Goal: Task Accomplishment & Management: Manage account settings

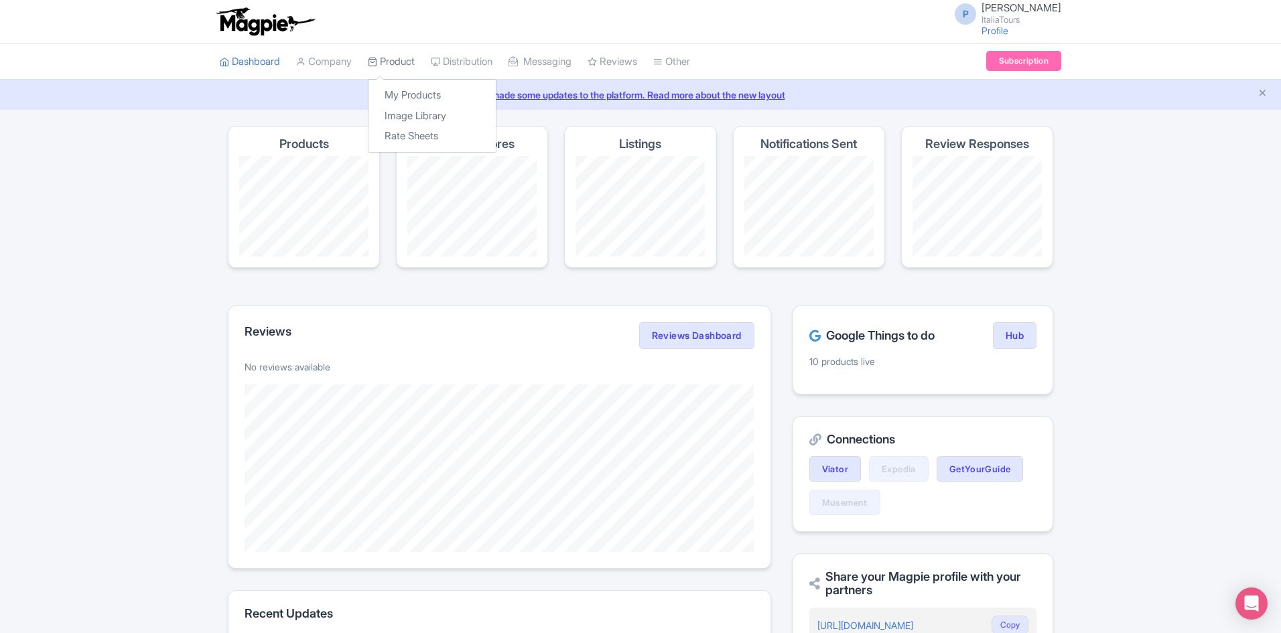
click at [392, 56] on link "Product" at bounding box center [391, 62] width 47 height 37
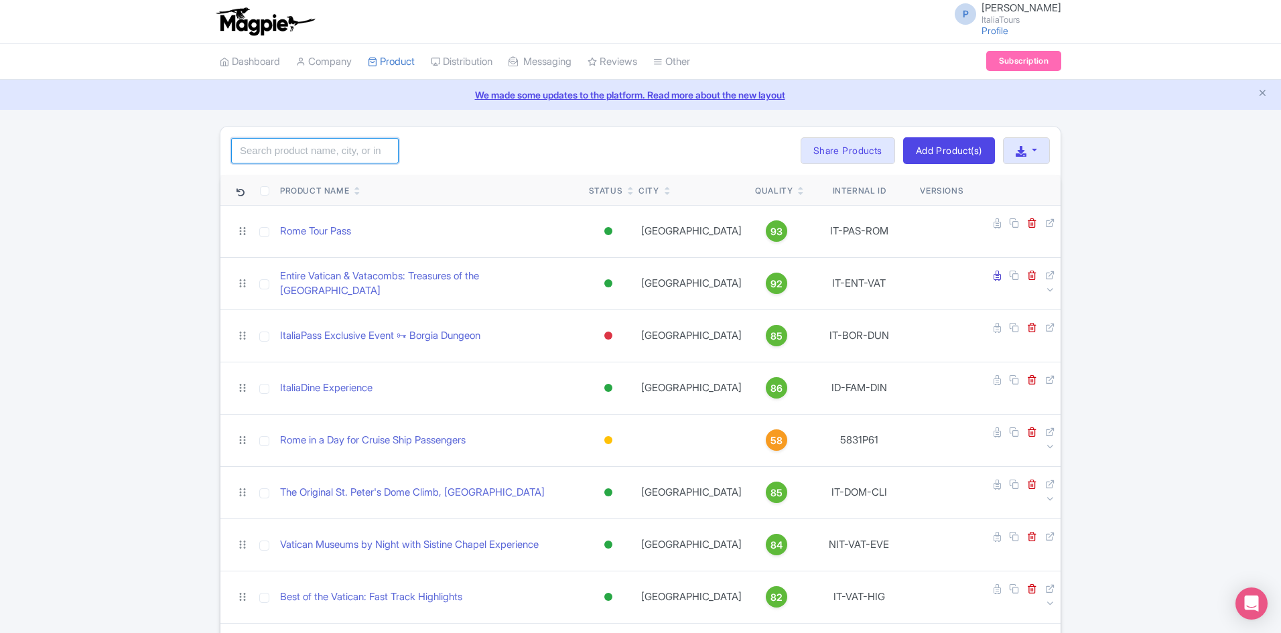
click at [333, 159] on input "search" at bounding box center [314, 150] width 167 height 25
paste input "Discover [GEOGRAPHIC_DATA] and [GEOGRAPHIC_DATA] by High-Speed Train From [GEOG…"
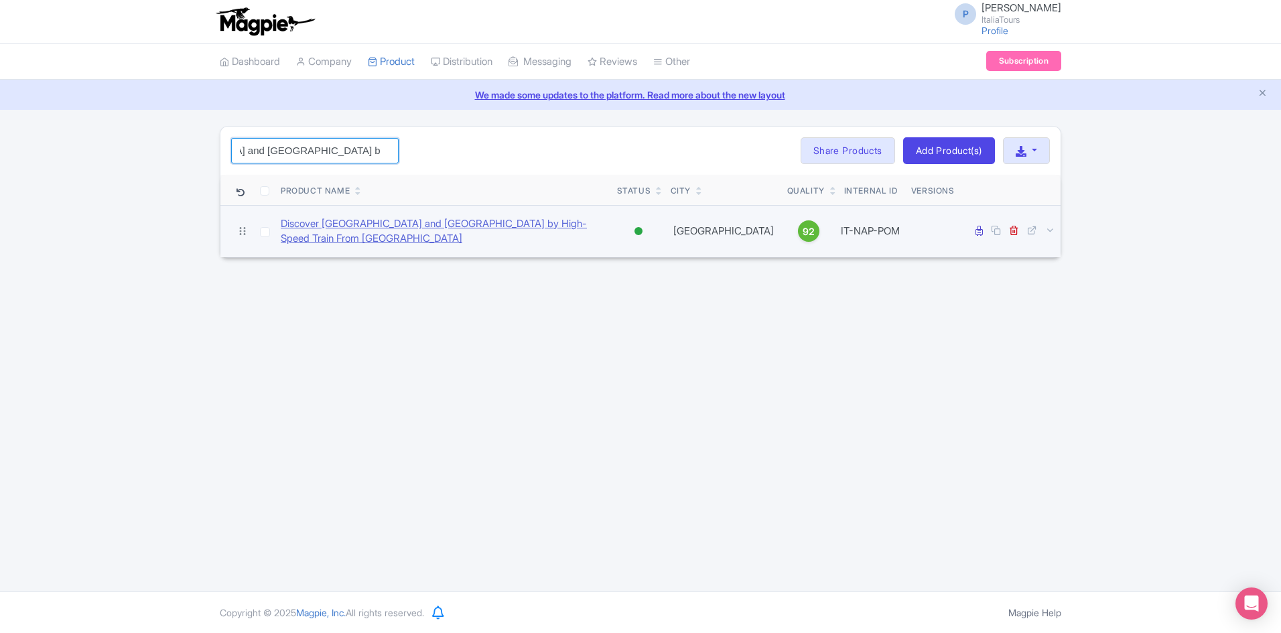
type input "Discover [GEOGRAPHIC_DATA] and [GEOGRAPHIC_DATA] by High-Speed Train From [GEOG…"
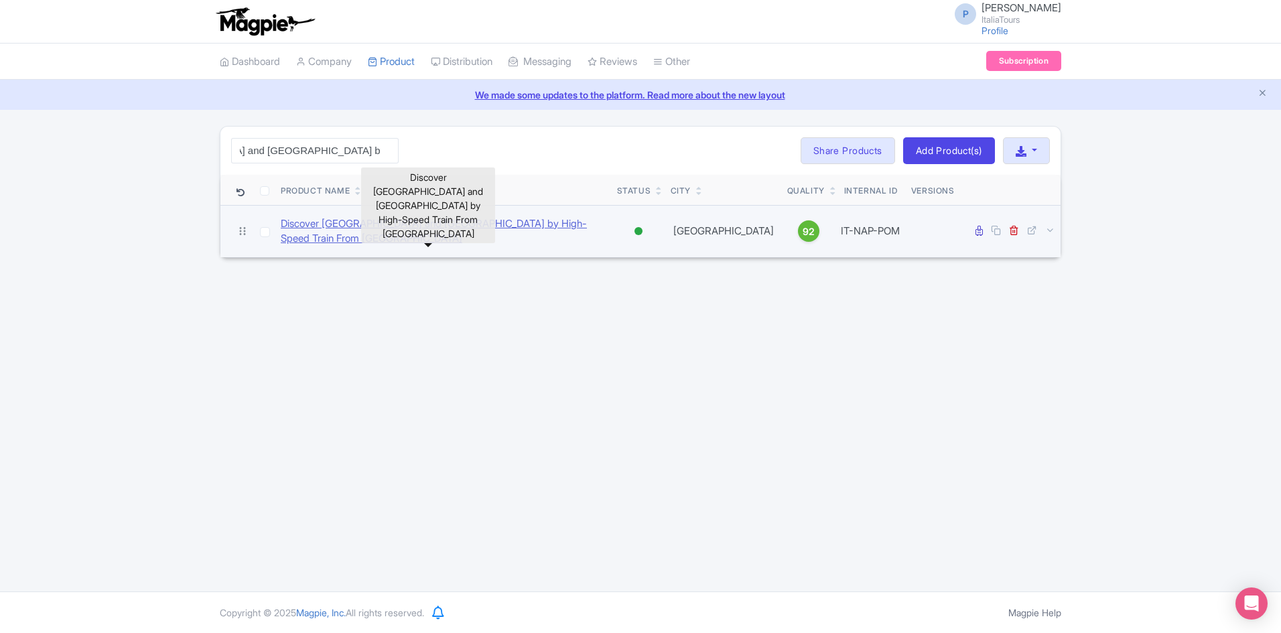
click at [338, 230] on link "Discover [GEOGRAPHIC_DATA] and [GEOGRAPHIC_DATA] by High-Speed Train From [GEOG…" at bounding box center [444, 231] width 326 height 30
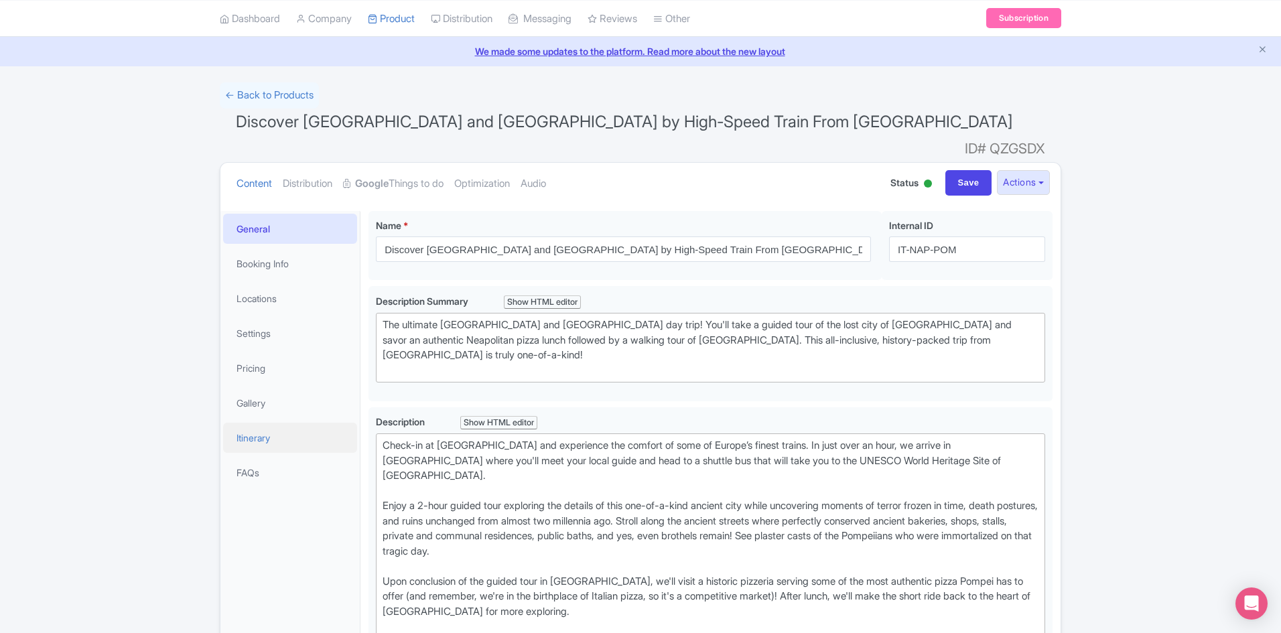
scroll to position [67, 0]
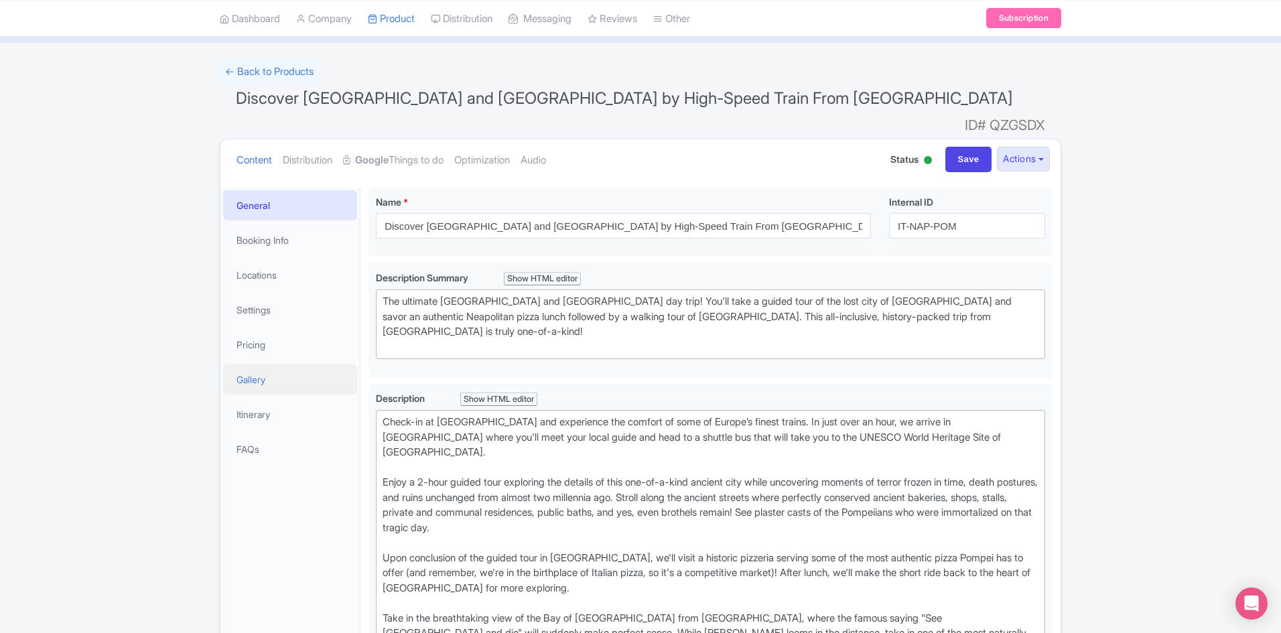
click at [275, 364] on link "Gallery" at bounding box center [290, 379] width 134 height 30
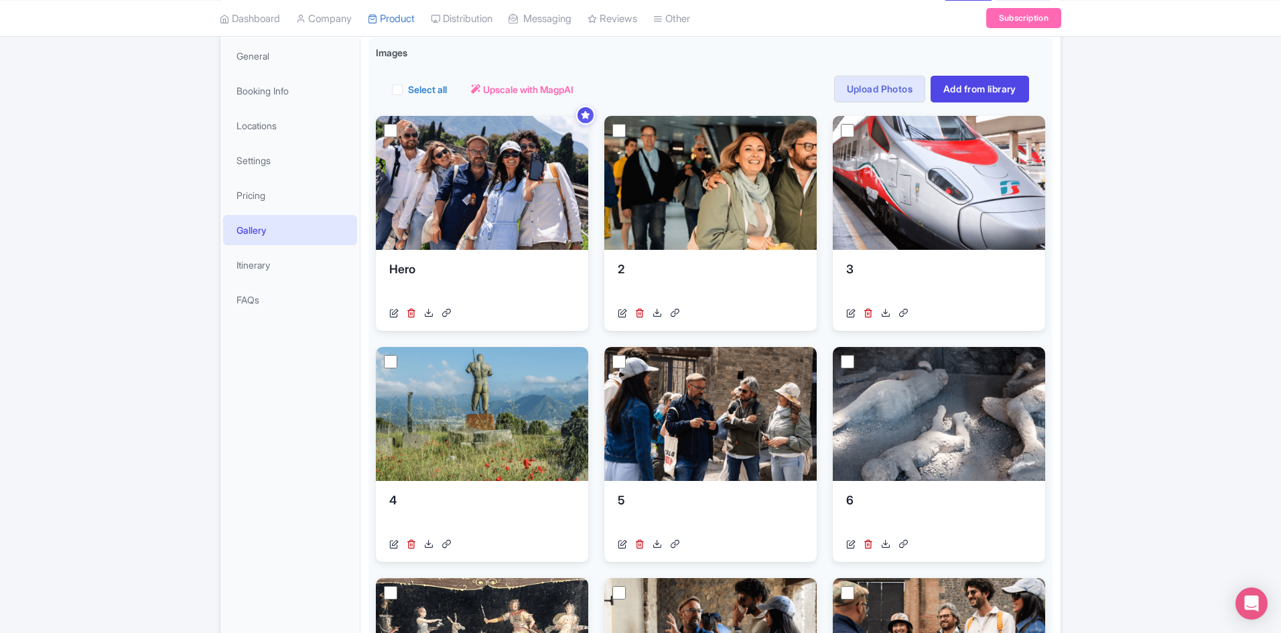
scroll to position [268, 0]
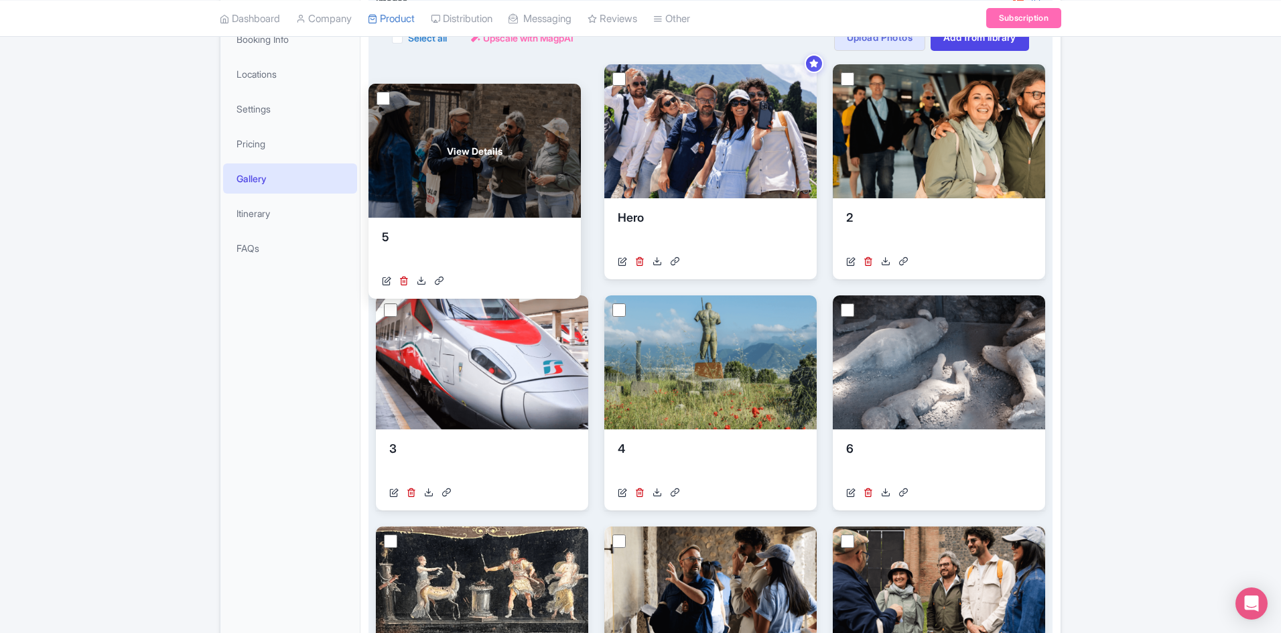
drag, startPoint x: 706, startPoint y: 292, endPoint x: 470, endPoint y: 80, distance: 316.9
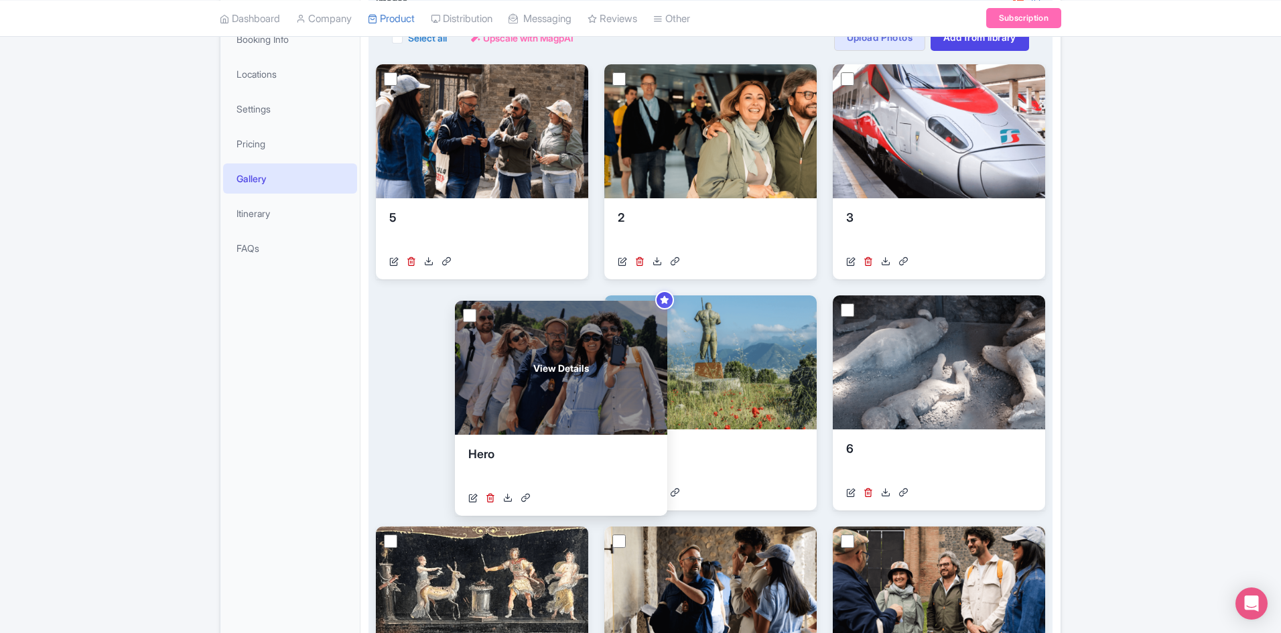
drag, startPoint x: 623, startPoint y: 105, endPoint x: 438, endPoint y: 338, distance: 297.6
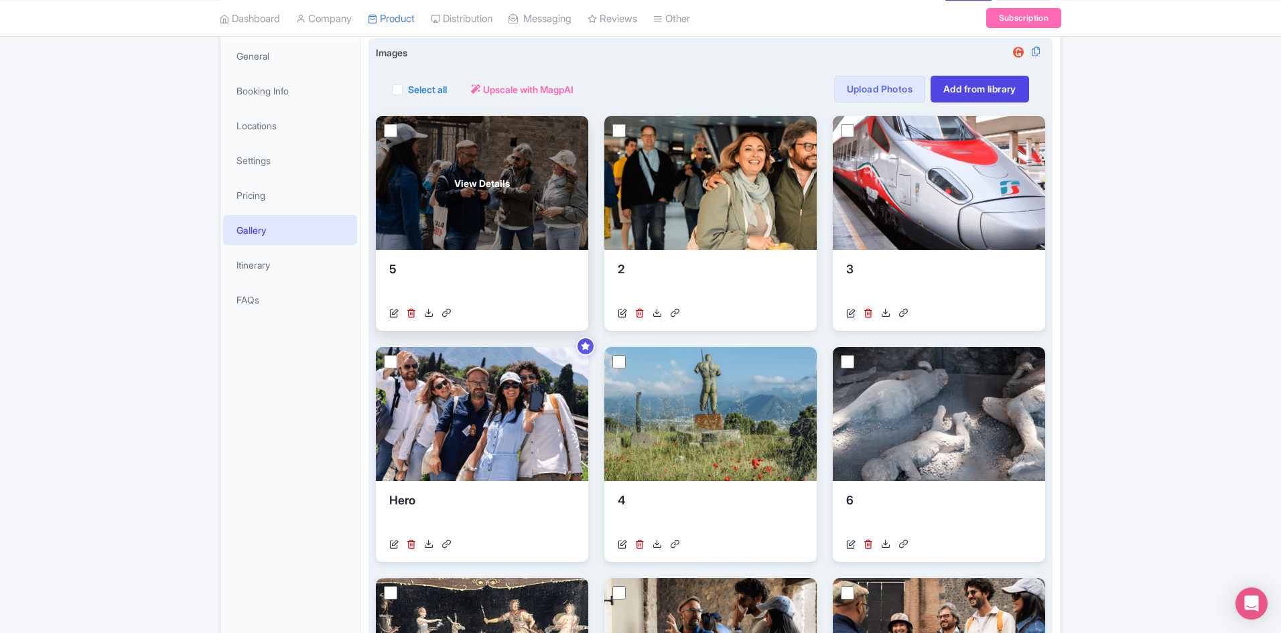
scroll to position [134, 0]
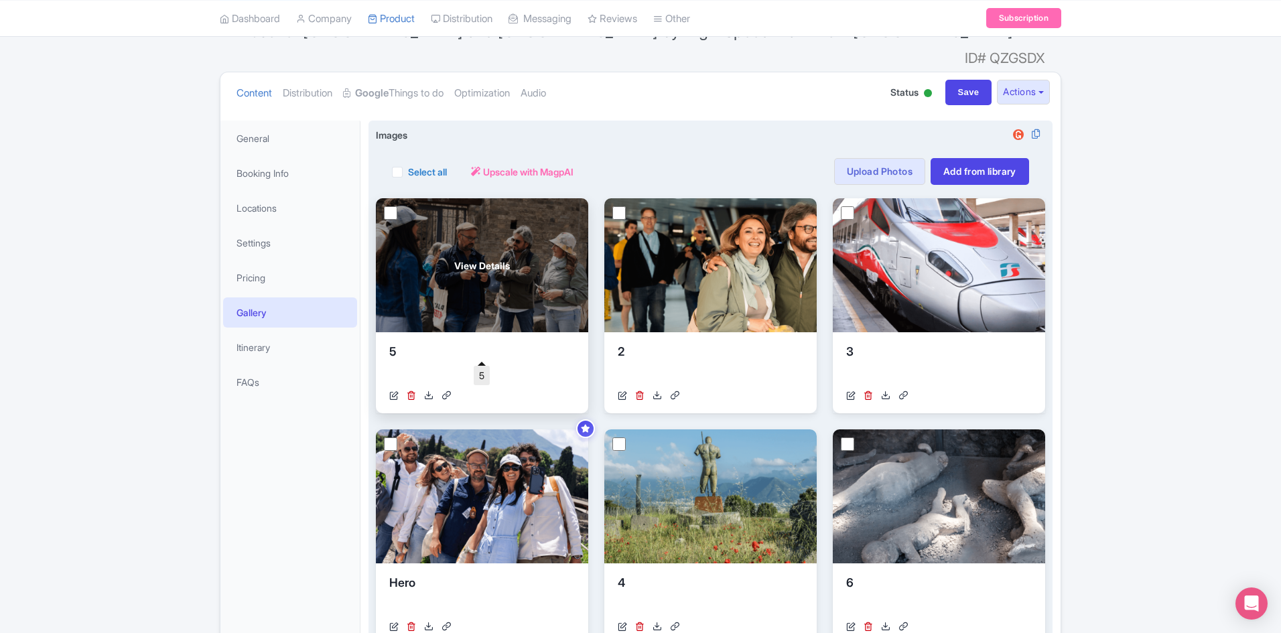
click at [401, 343] on div "5" at bounding box center [482, 363] width 186 height 40
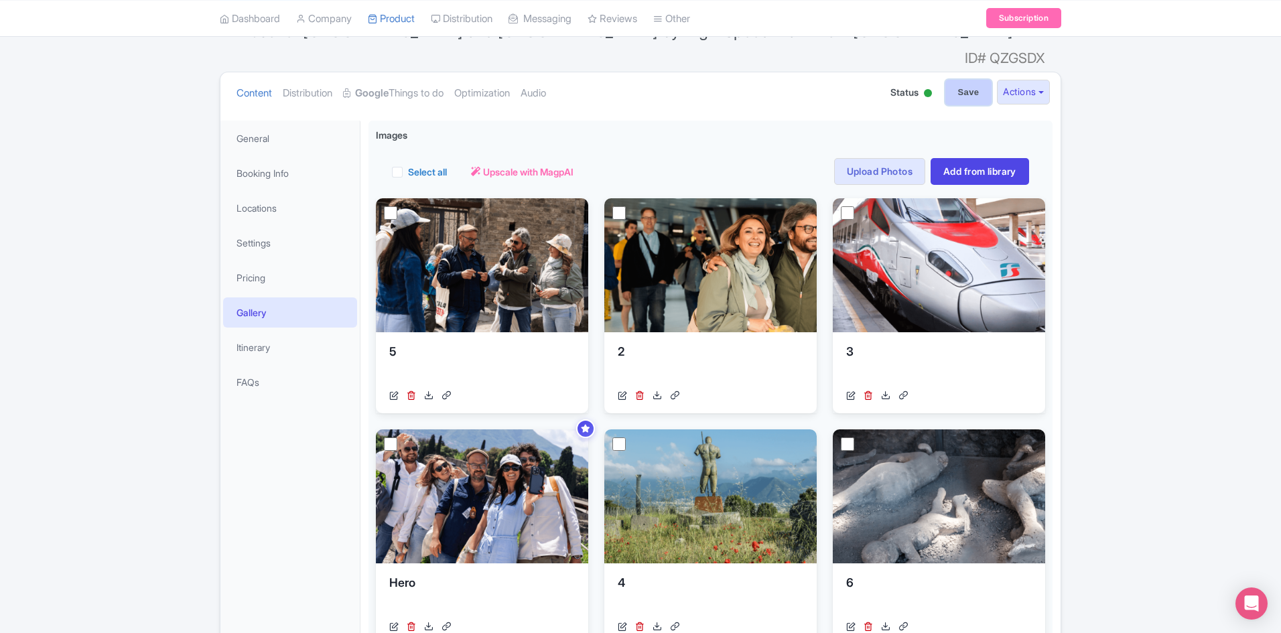
click at [963, 80] on input "Save" at bounding box center [968, 92] width 47 height 25
type input "Saving..."
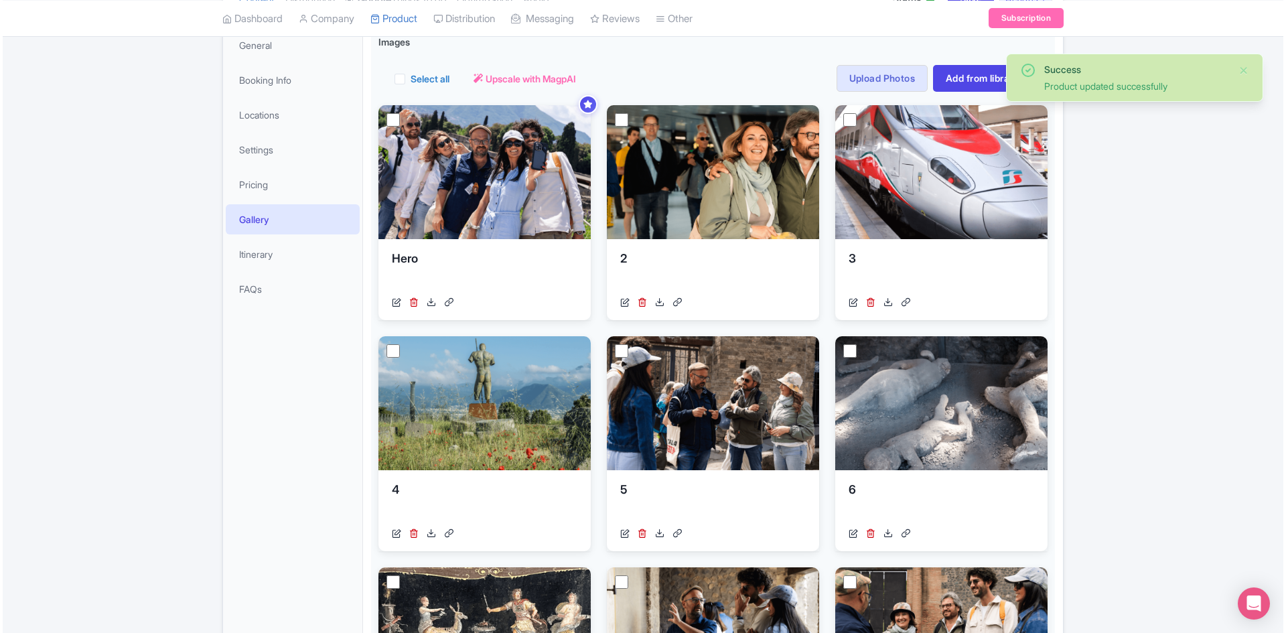
scroll to position [268, 0]
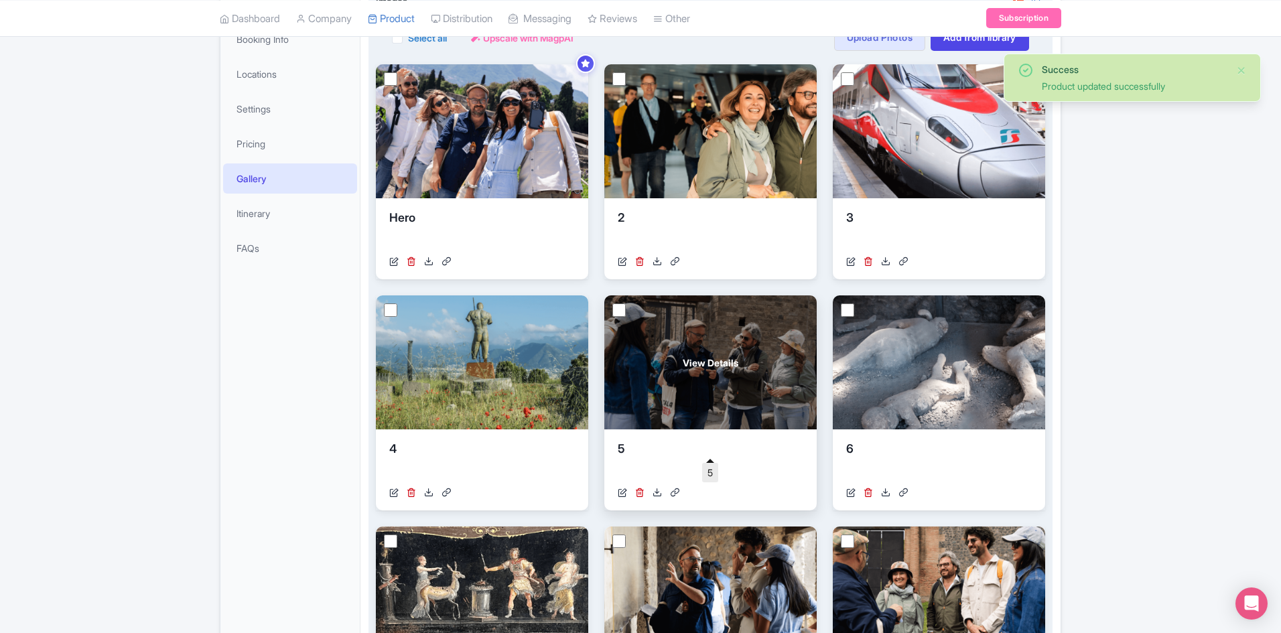
click at [679, 394] on div "View Details" at bounding box center [710, 362] width 212 height 134
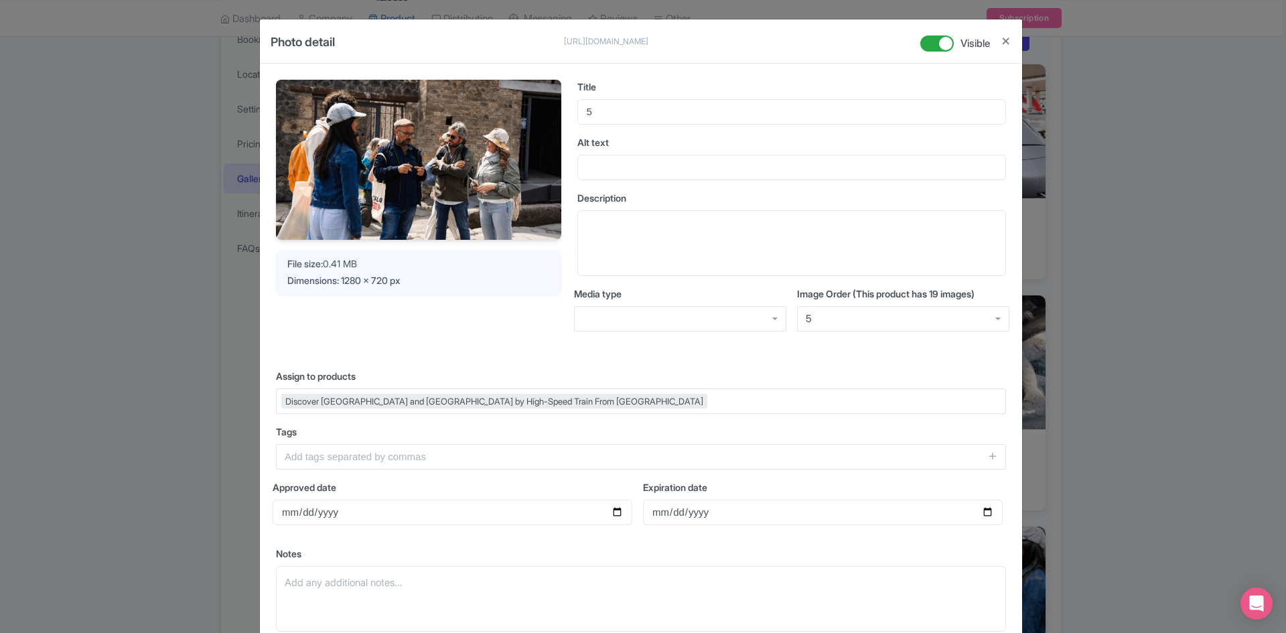
click at [871, 318] on div "5" at bounding box center [903, 318] width 212 height 25
drag, startPoint x: 632, startPoint y: 114, endPoint x: 531, endPoint y: 109, distance: 100.6
click at [531, 110] on div "Your Image is being upscaled File size: 0.41 MB Dimensions: 1280 x 720 px Title…" at bounding box center [641, 216] width 730 height 273
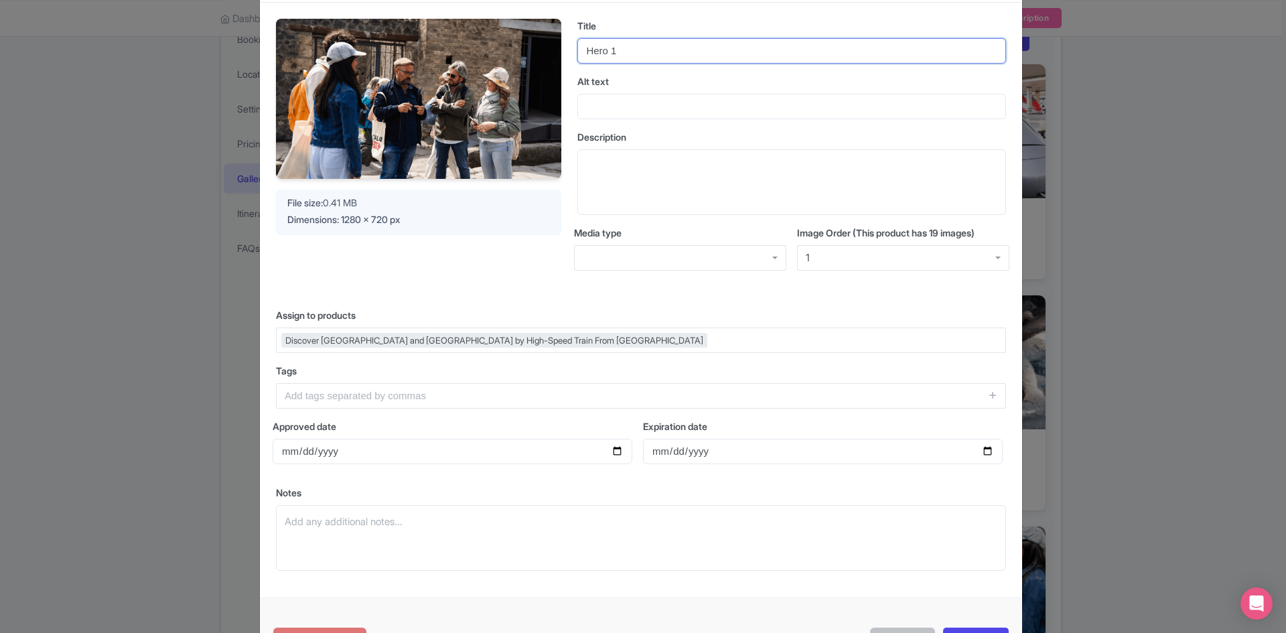
scroll to position [118, 0]
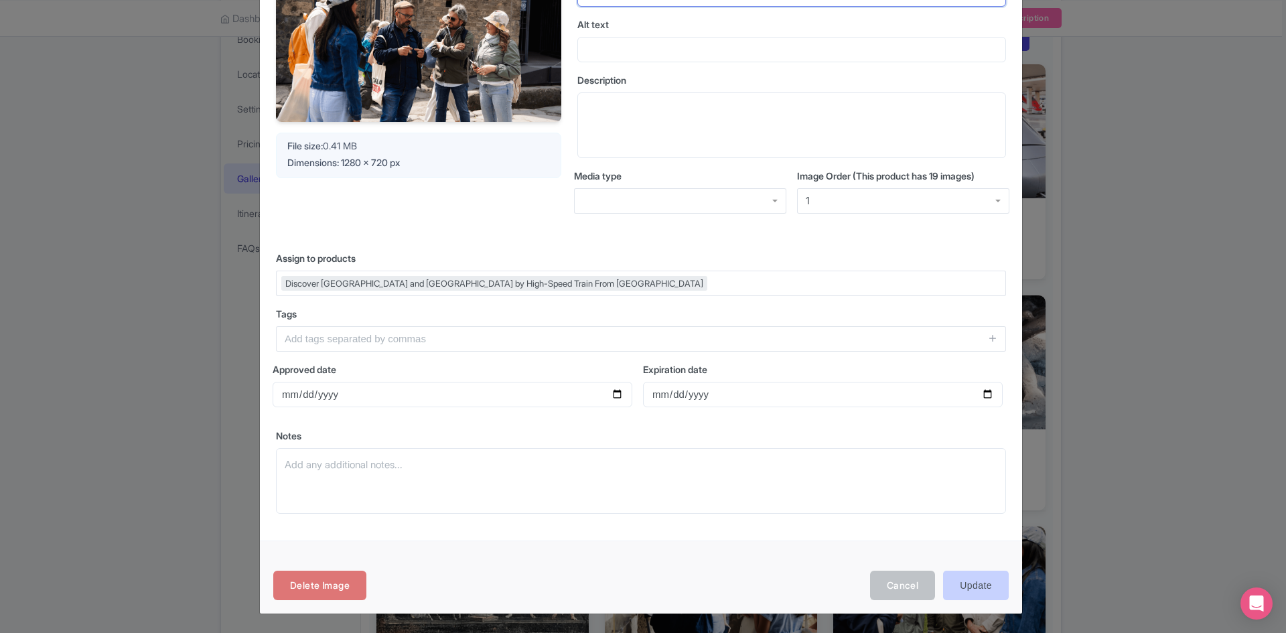
type input "Hero 1"
click at [957, 594] on input "Update" at bounding box center [976, 586] width 66 height 30
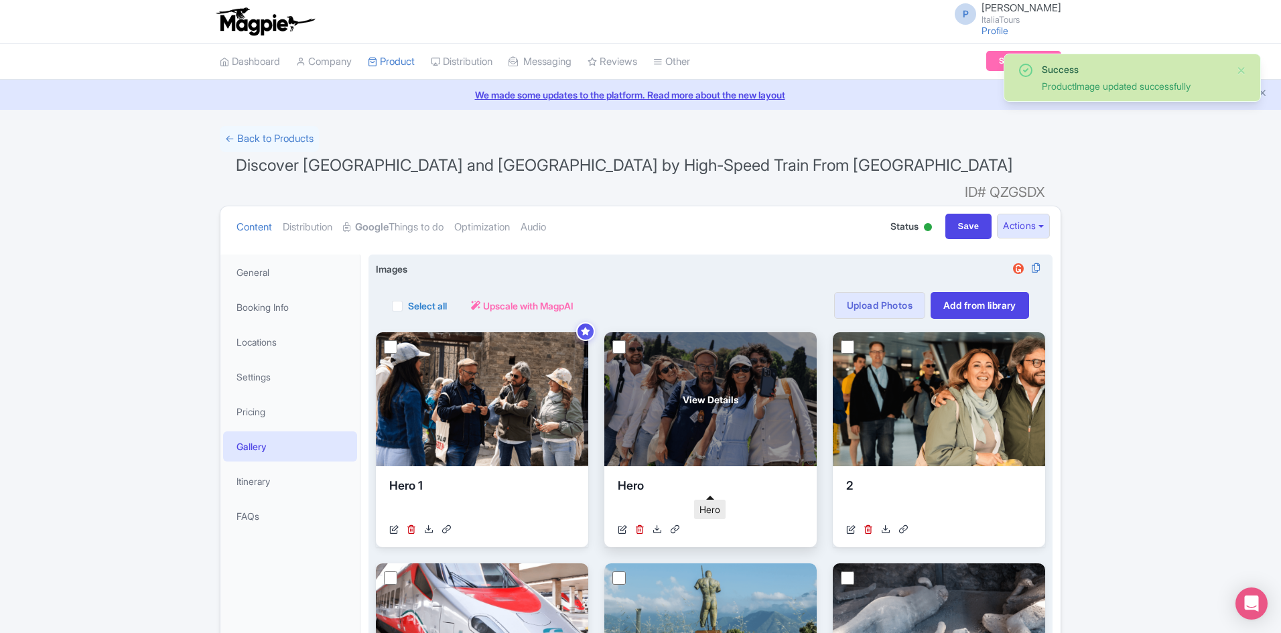
click at [671, 477] on div "Hero" at bounding box center [711, 497] width 186 height 40
click at [694, 402] on div "View Details" at bounding box center [710, 399] width 212 height 134
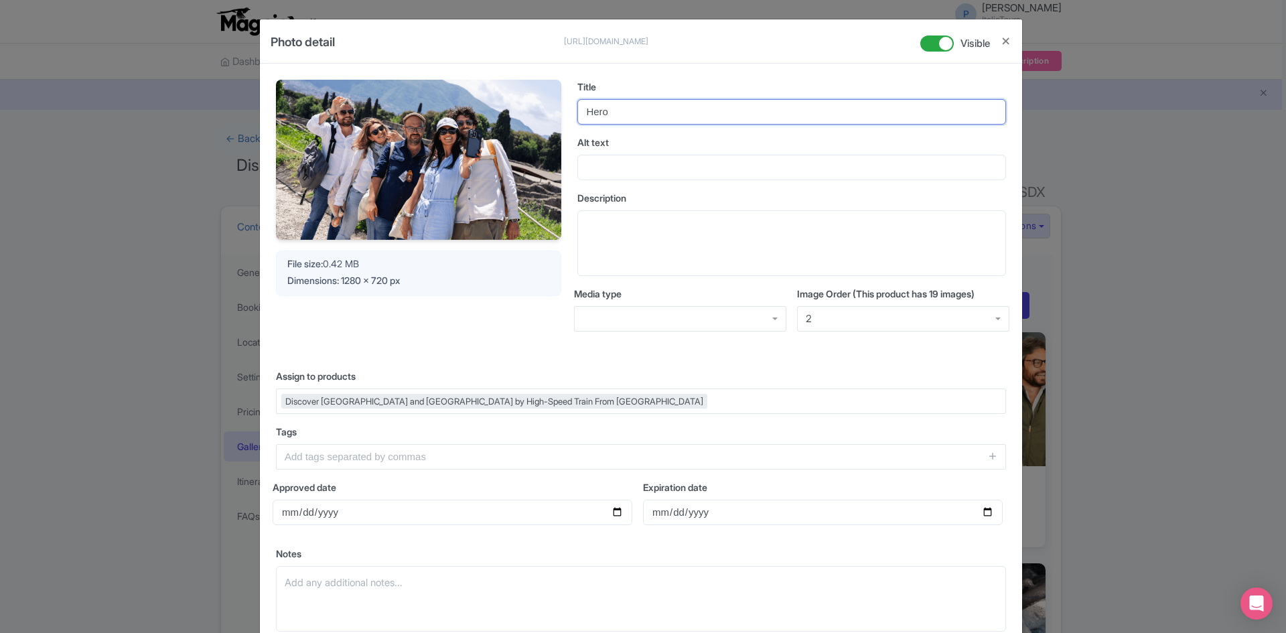
drag, startPoint x: 603, startPoint y: 111, endPoint x: 548, endPoint y: 121, distance: 55.7
click at [548, 121] on div "Your Image is being upscaled File size: 0.42 MB Dimensions: 1280 x 720 px Title…" at bounding box center [641, 216] width 730 height 273
type input "5"
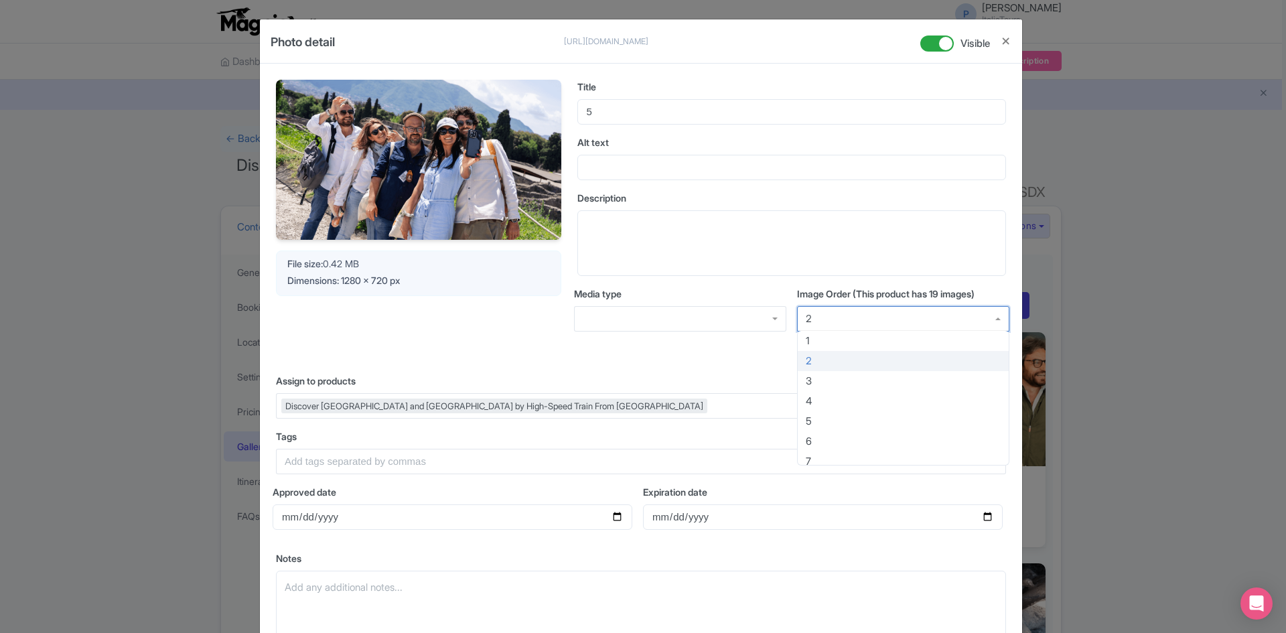
click at [819, 318] on div "2" at bounding box center [903, 318] width 212 height 25
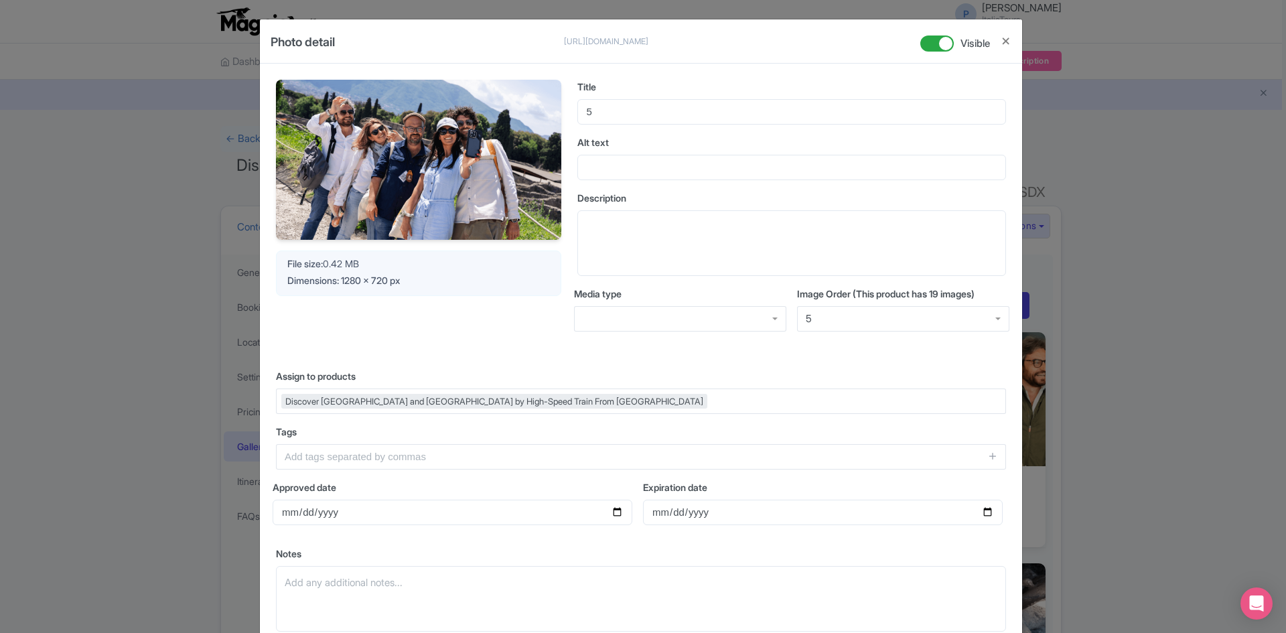
scroll to position [118, 0]
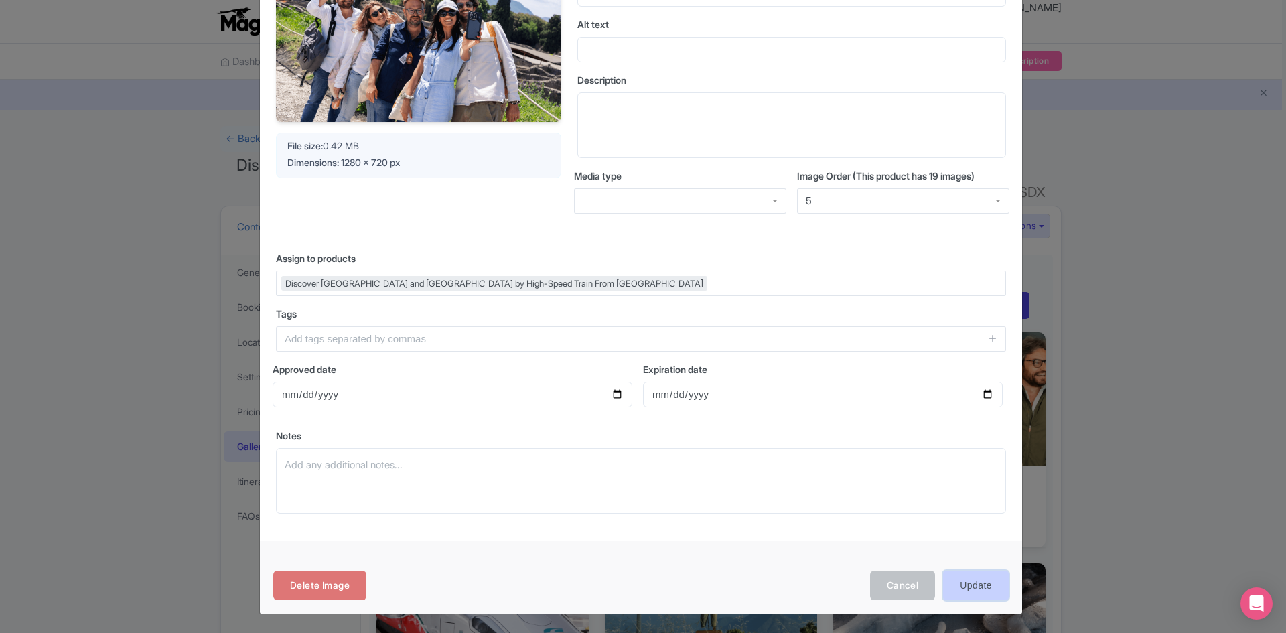
click at [960, 573] on input "Update" at bounding box center [976, 586] width 66 height 30
